Goal: Task Accomplishment & Management: Use online tool/utility

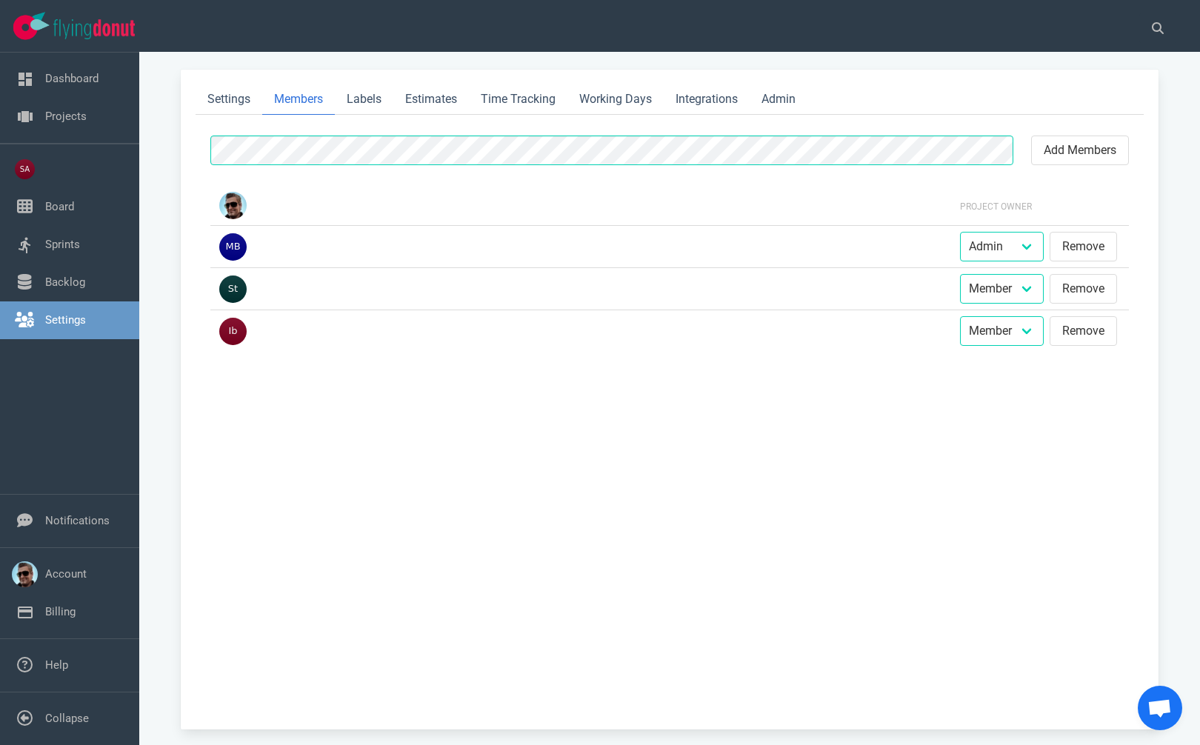
select select "2"
click at [46, 110] on link "Projects" at bounding box center [65, 116] width 41 height 13
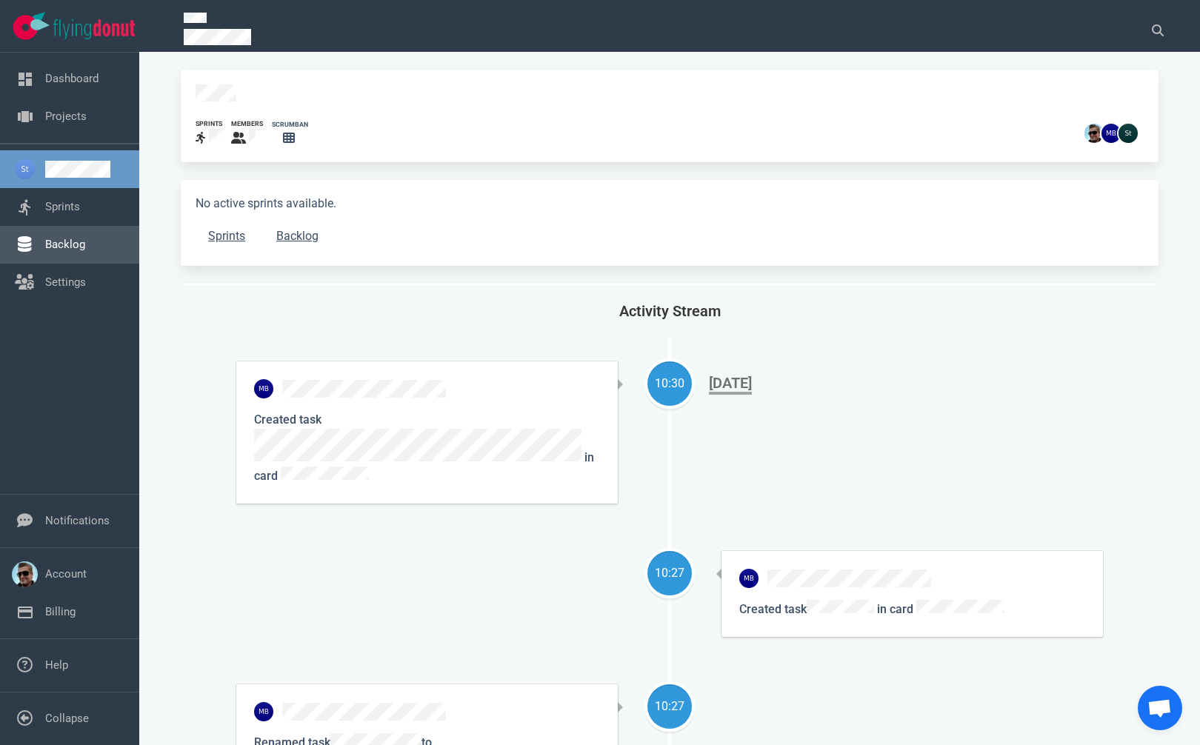
click at [74, 251] on link "Backlog" at bounding box center [65, 244] width 40 height 13
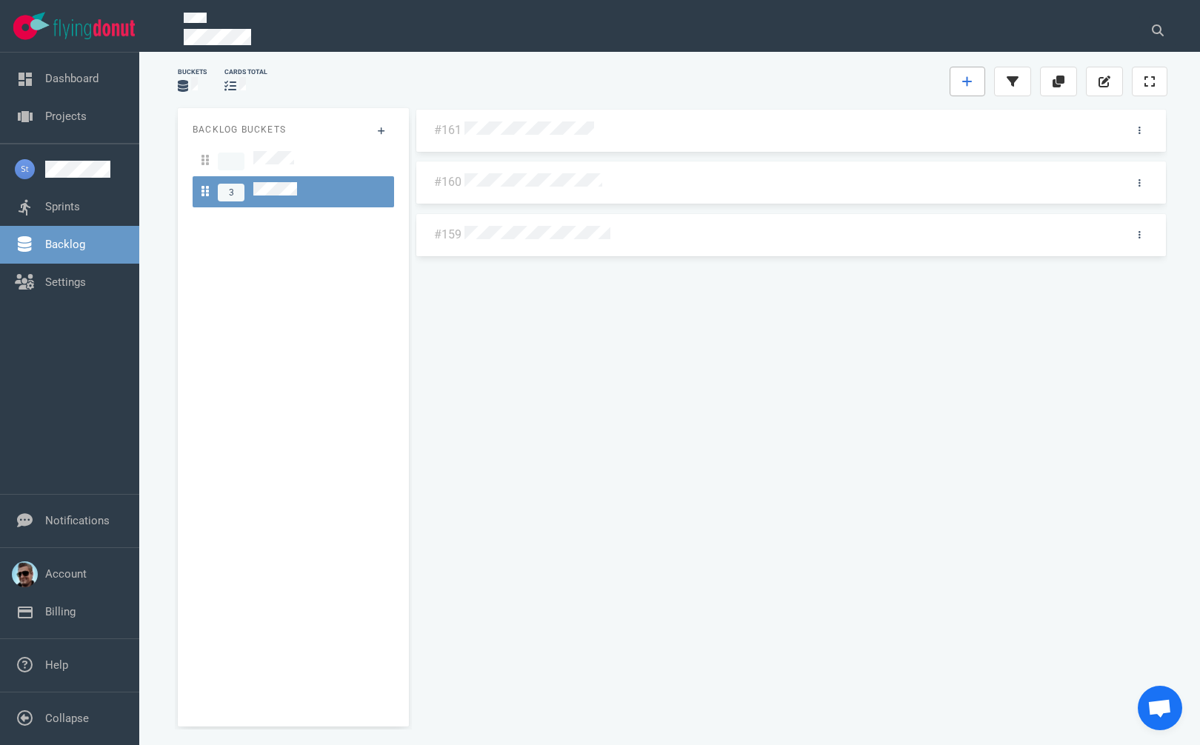
click at [964, 81] on icon at bounding box center [967, 82] width 10 height 10
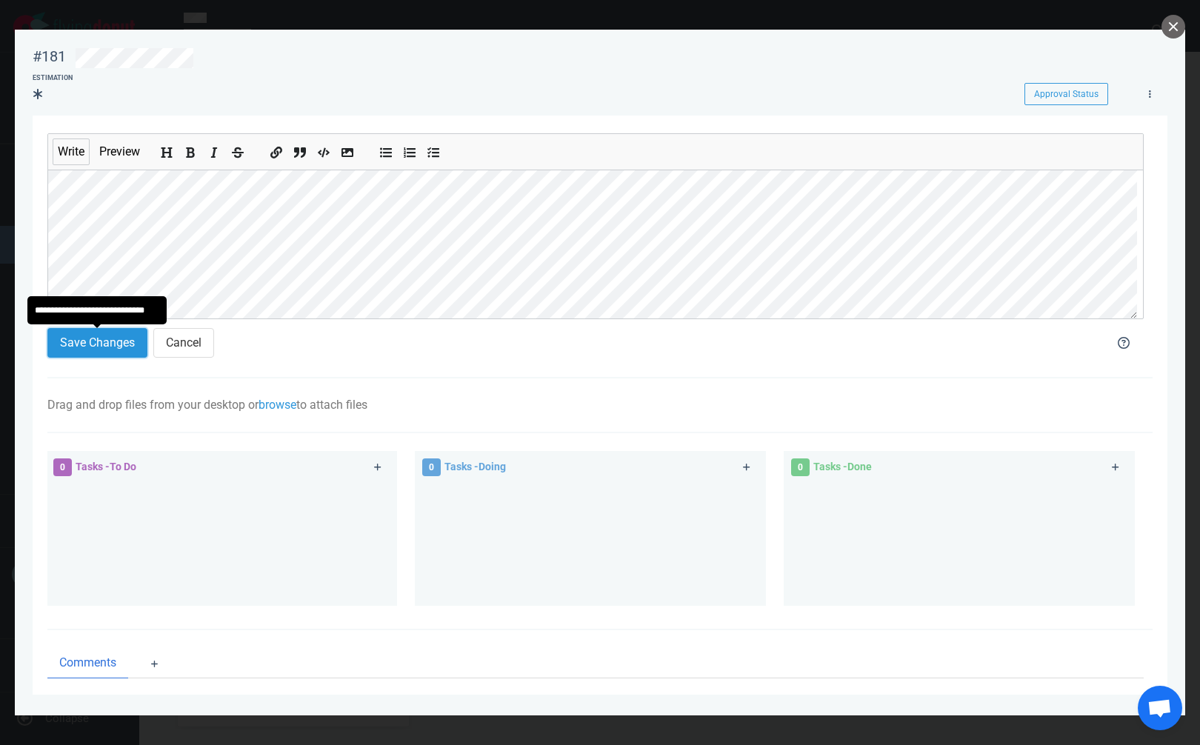
click at [70, 336] on button "Save Changes" at bounding box center [97, 343] width 100 height 30
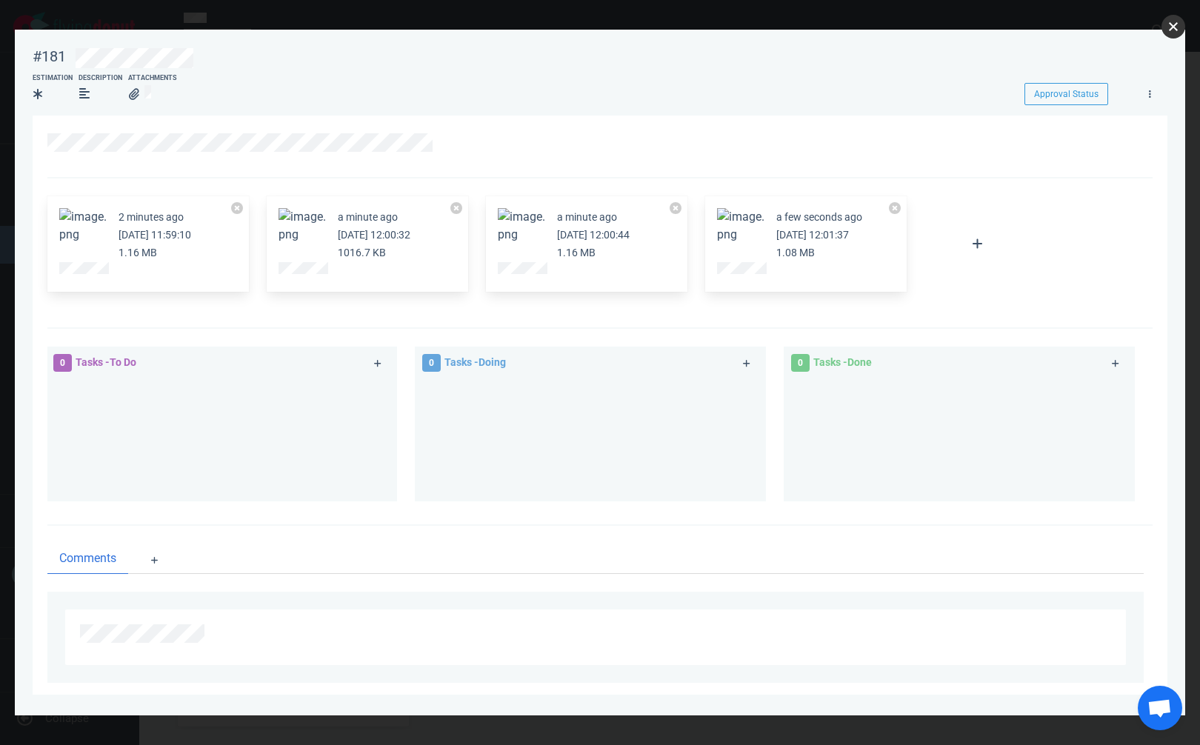
click at [1177, 23] on button "close" at bounding box center [1173, 27] width 24 height 24
click at [84, 230] on button "Zoom image" at bounding box center [82, 226] width 47 height 36
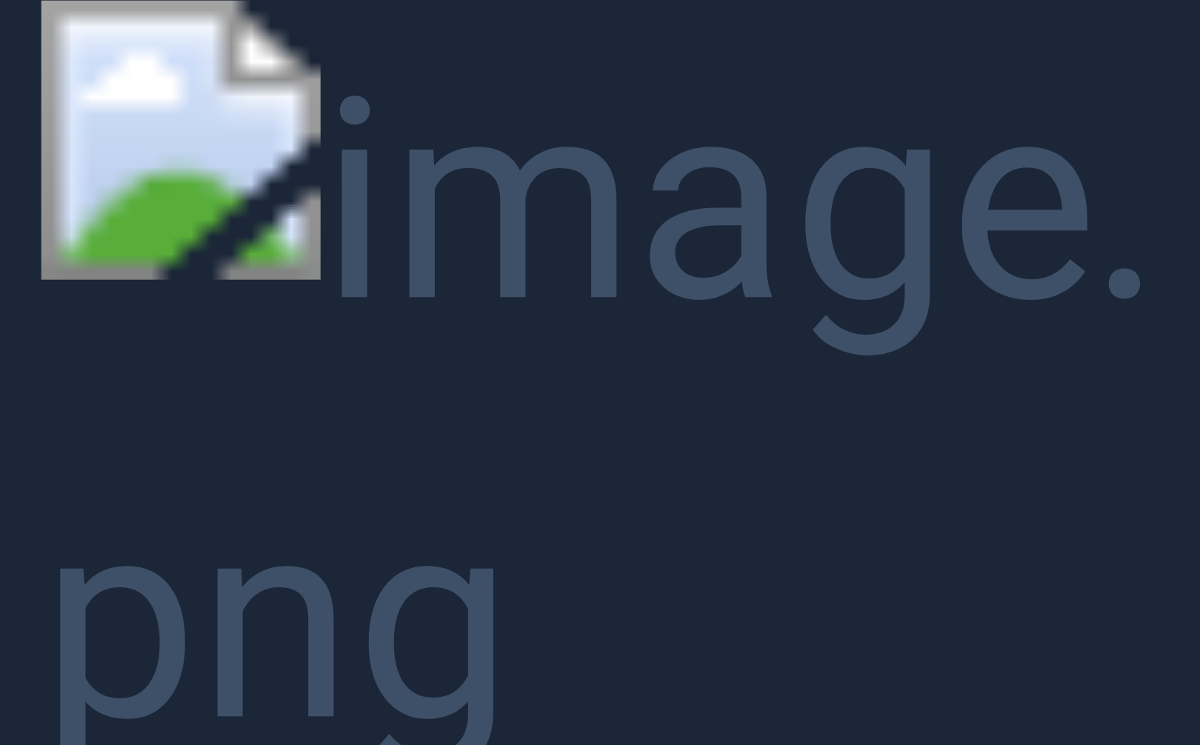
click at [84, 230] on button "Unzoom image" at bounding box center [600, 372] width 1200 height 745
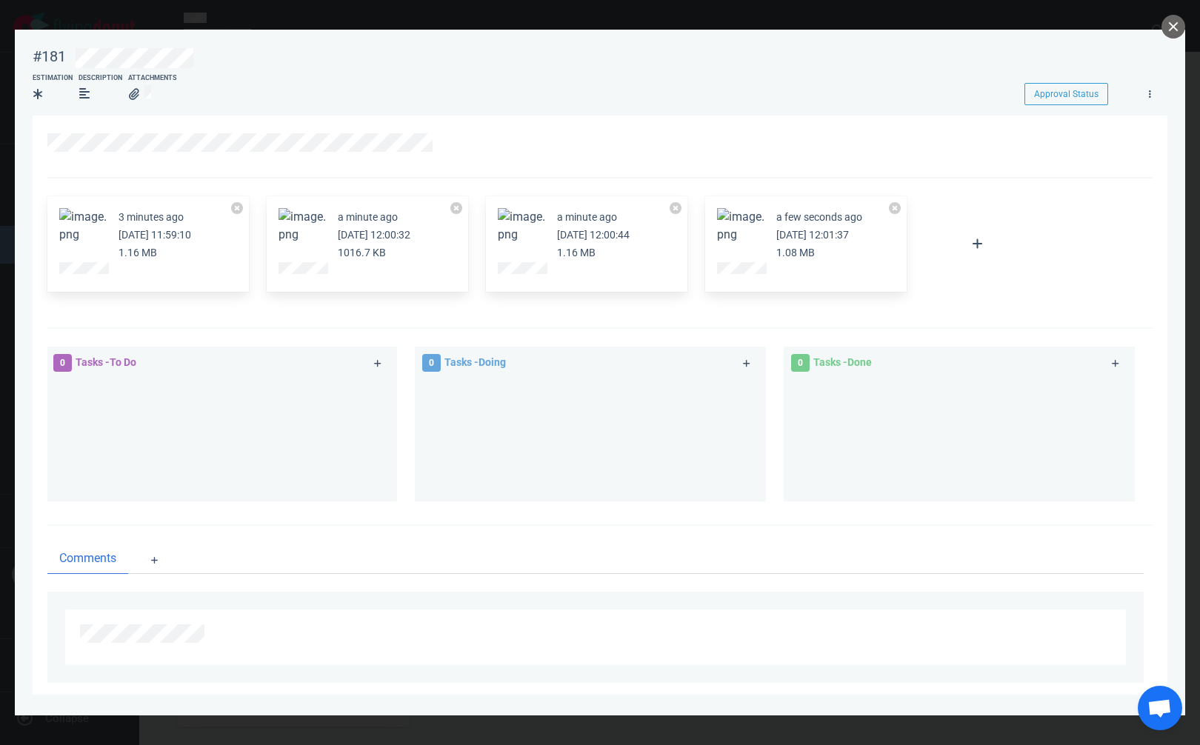
click at [301, 224] on button "Zoom image" at bounding box center [301, 226] width 47 height 36
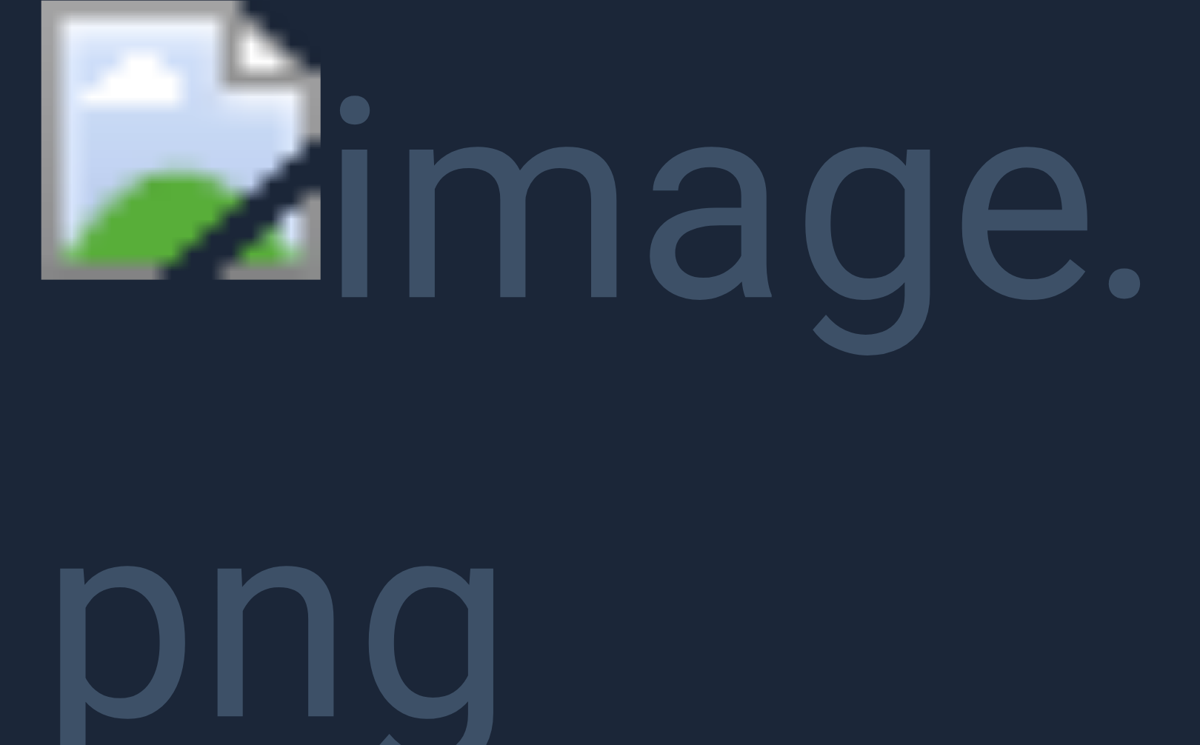
click at [301, 224] on button "Unzoom image" at bounding box center [600, 372] width 1200 height 745
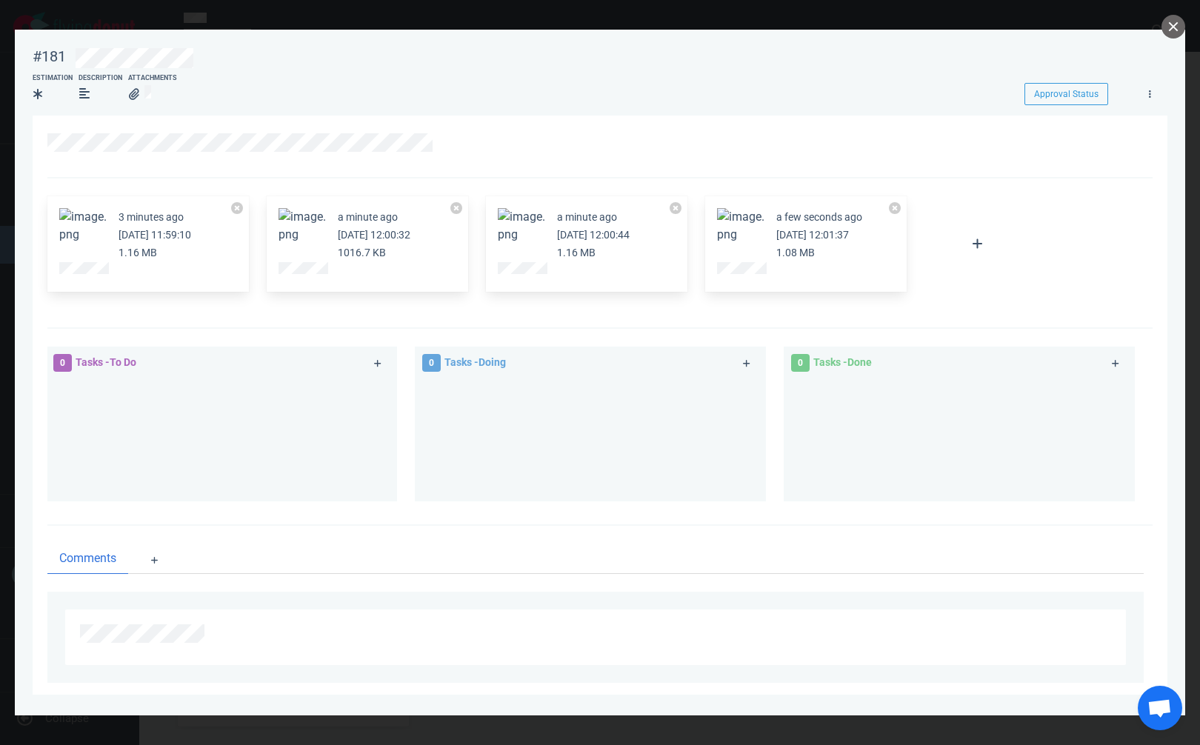
click at [529, 218] on button "Zoom image" at bounding box center [521, 226] width 47 height 36
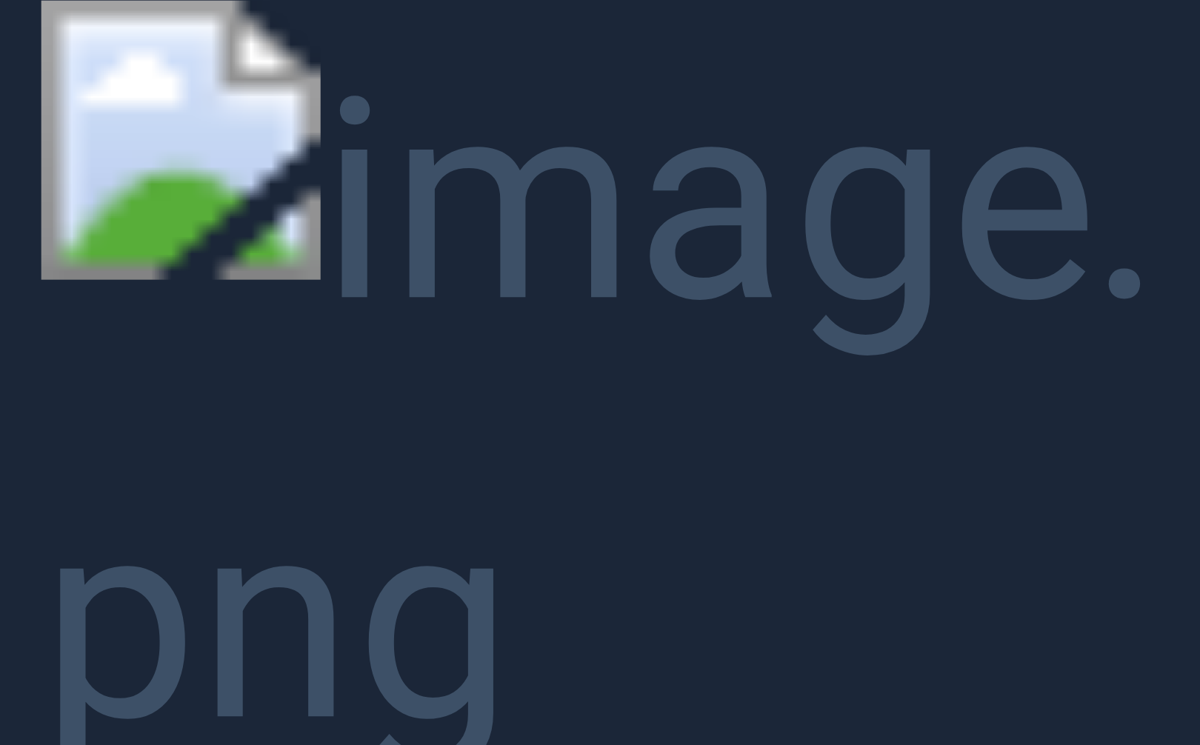
click at [529, 218] on button "Unzoom image" at bounding box center [600, 372] width 1200 height 745
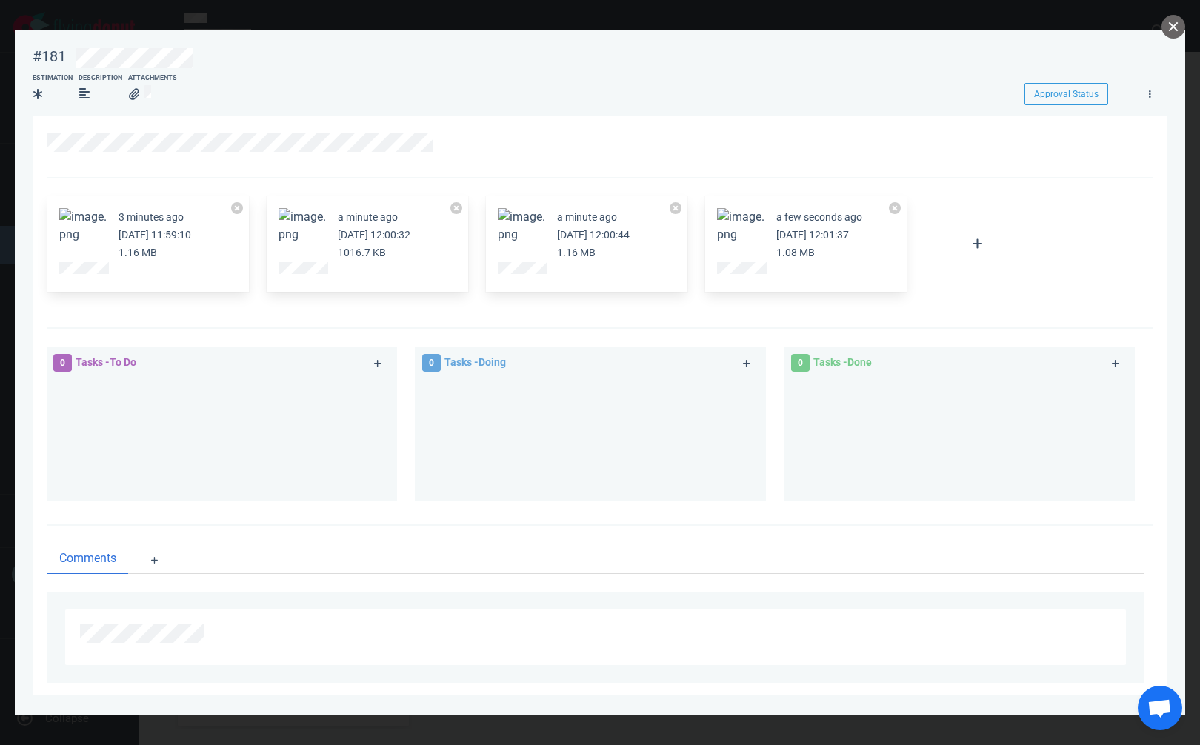
click at [732, 218] on button "Zoom image" at bounding box center [740, 226] width 47 height 36
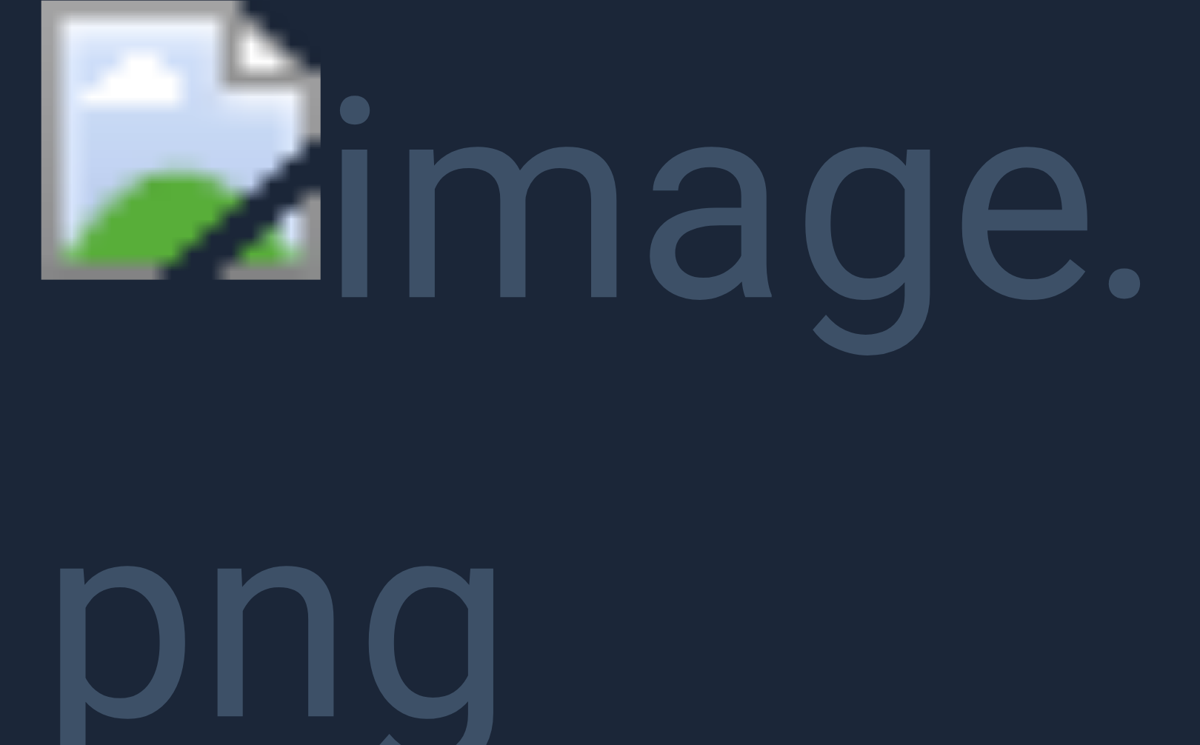
click at [733, 218] on button "Unzoom image" at bounding box center [600, 372] width 1200 height 745
